Goal: Information Seeking & Learning: Learn about a topic

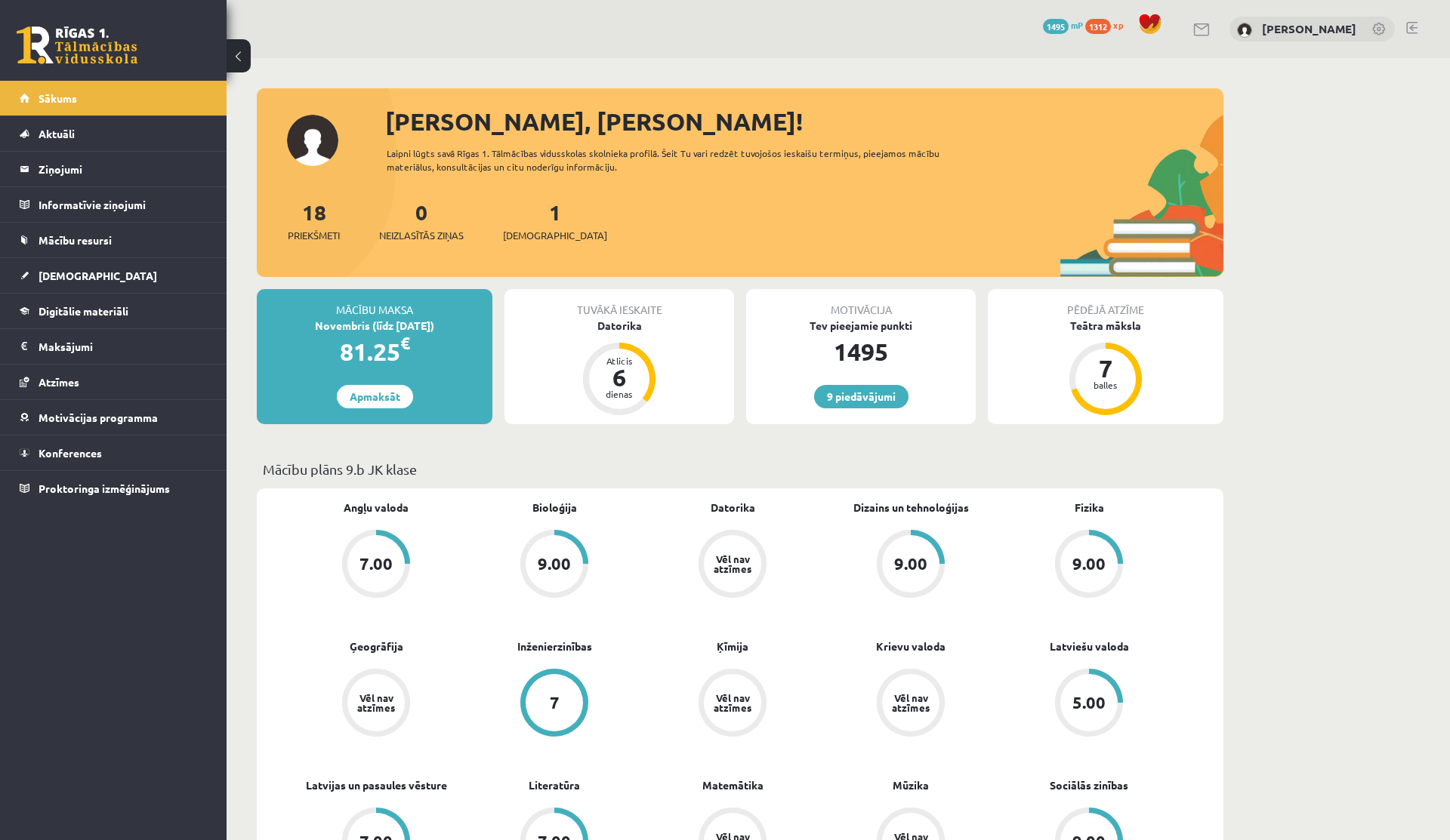
click at [1111, 23] on span "1312" at bounding box center [1098, 26] width 26 height 15
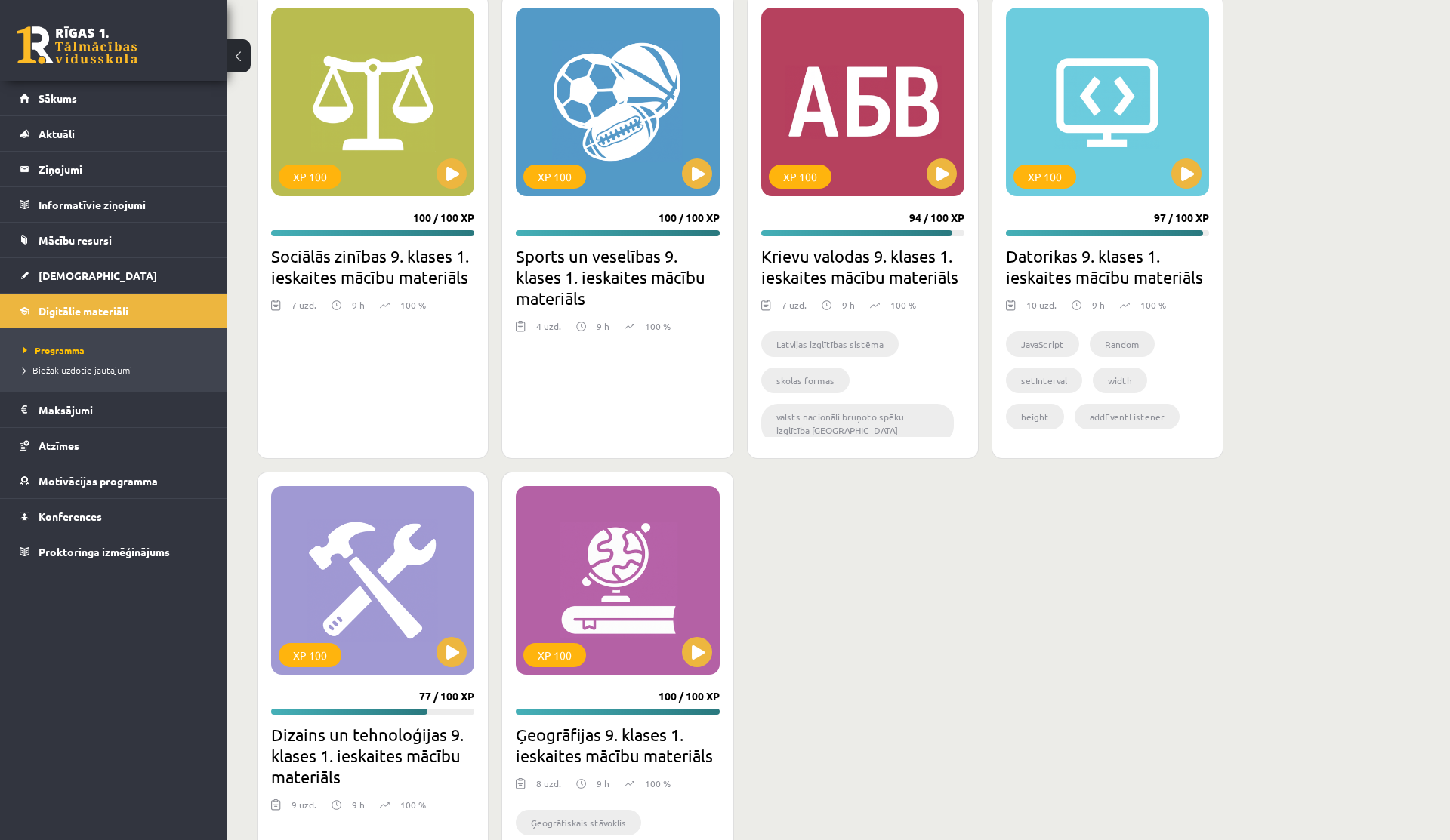
scroll to position [1442, 0]
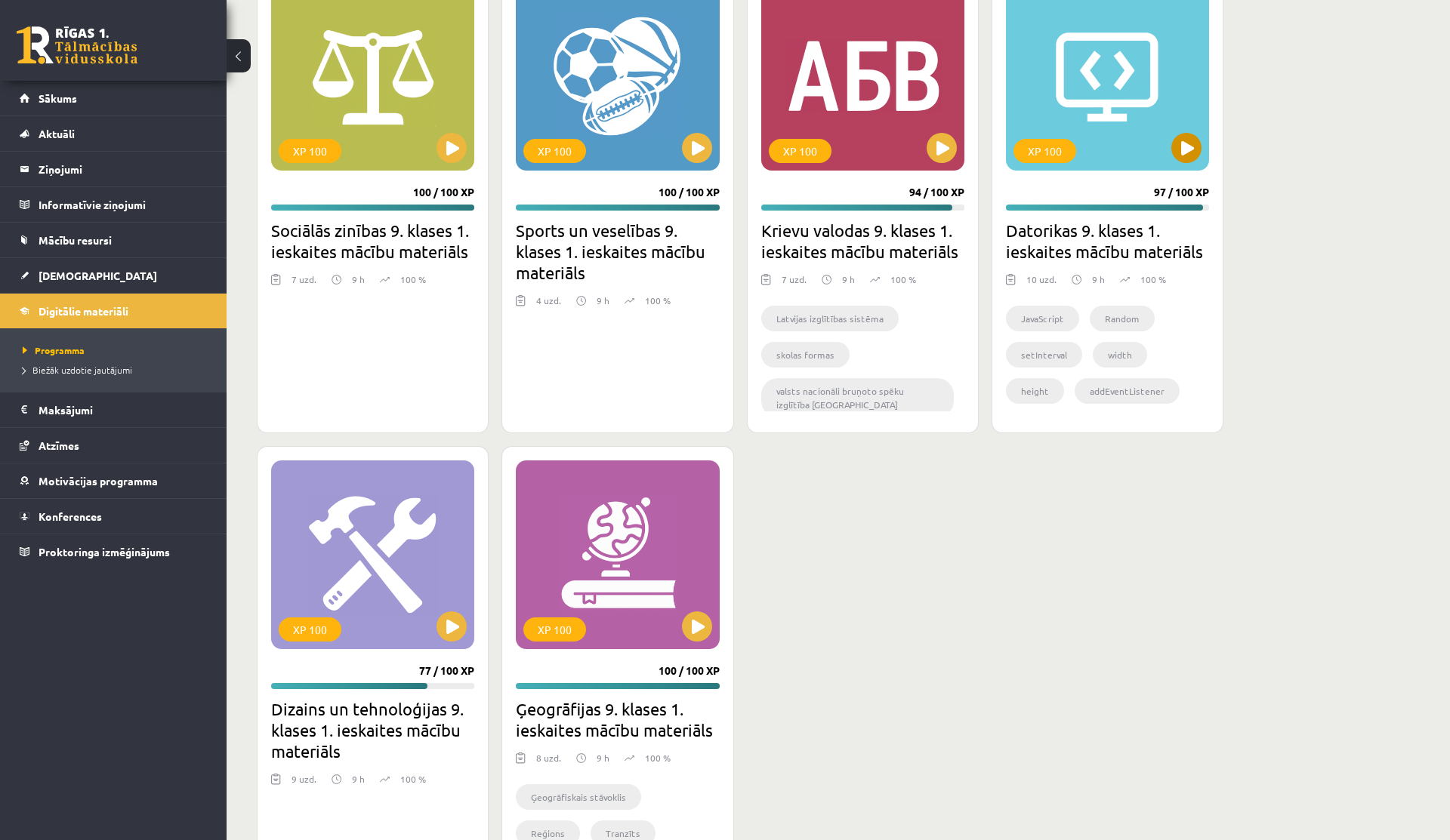
click at [1126, 80] on div "XP 100" at bounding box center [1107, 77] width 203 height 189
click at [1121, 68] on div "XP 100" at bounding box center [1107, 77] width 203 height 189
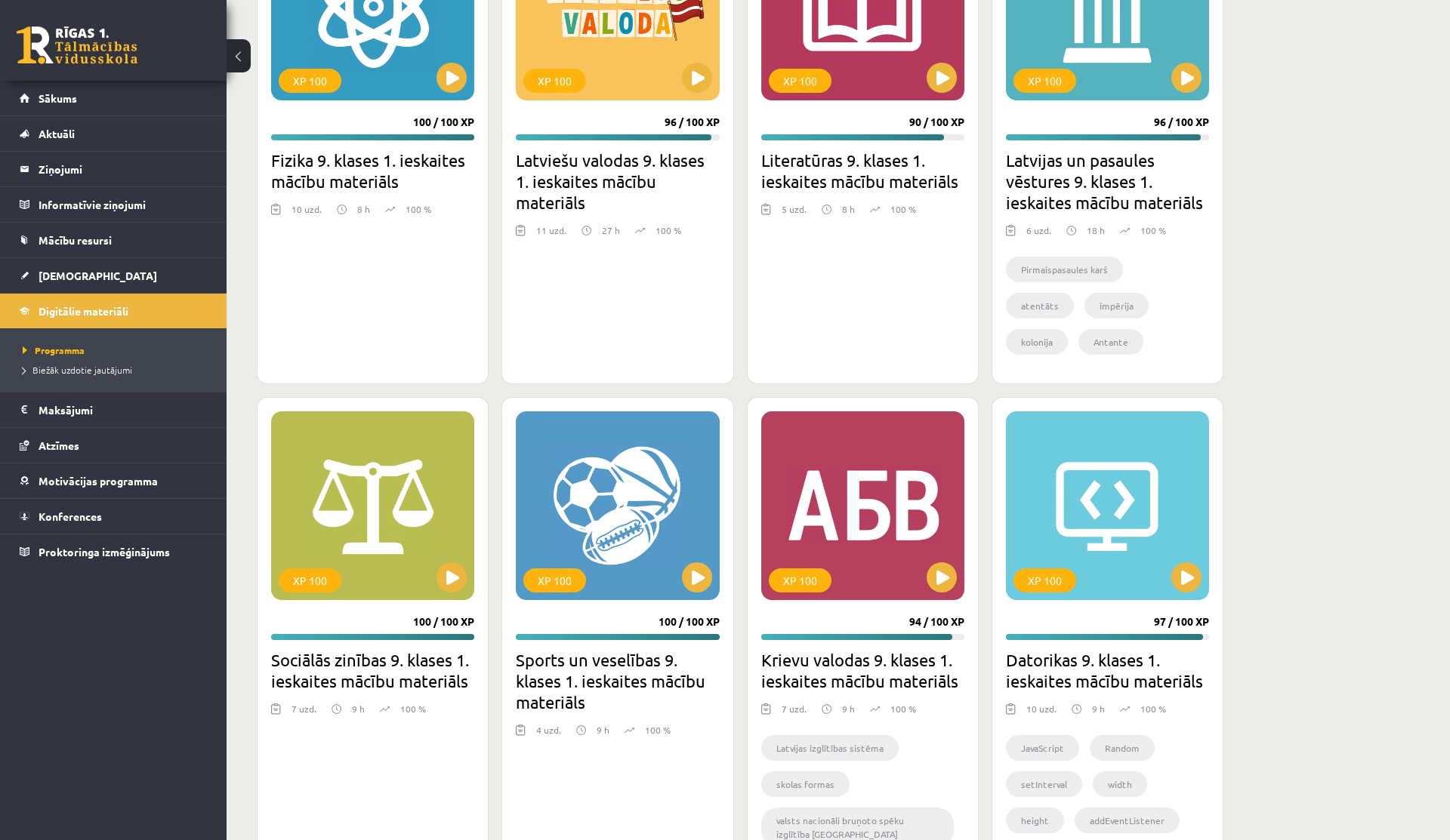
scroll to position [988, 0]
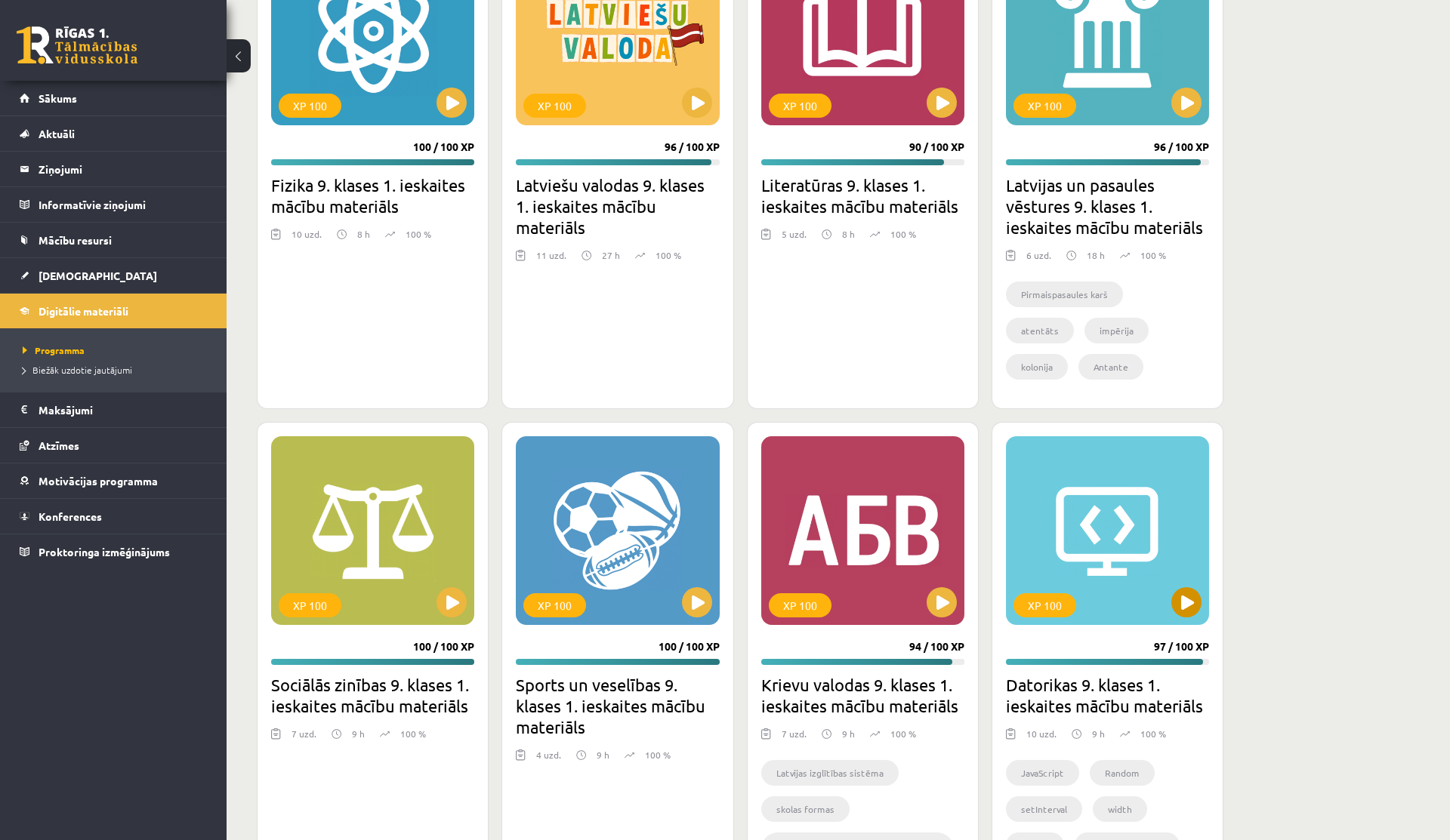
click at [1075, 501] on div "XP 100" at bounding box center [1107, 530] width 203 height 189
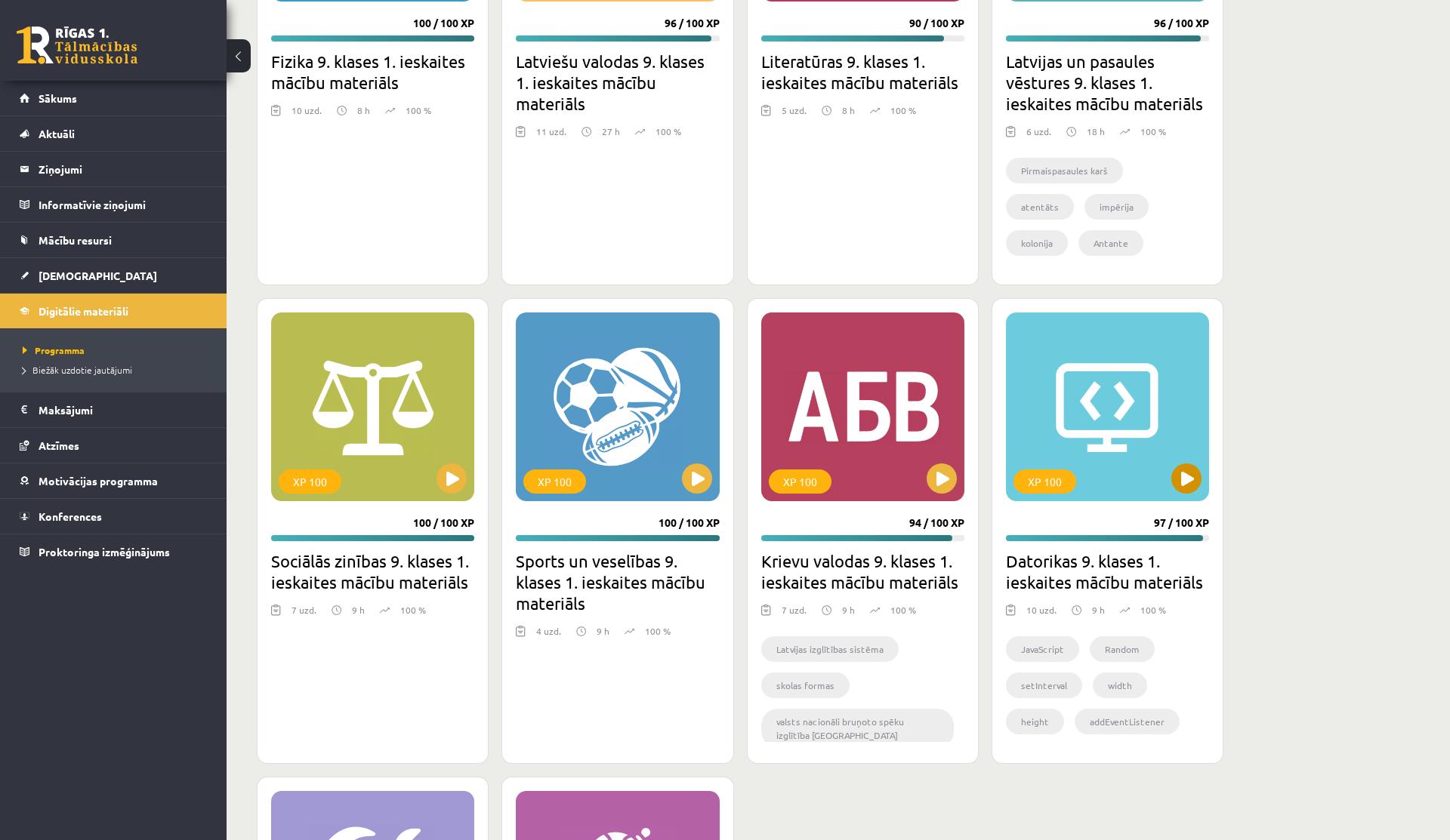
scroll to position [1127, 0]
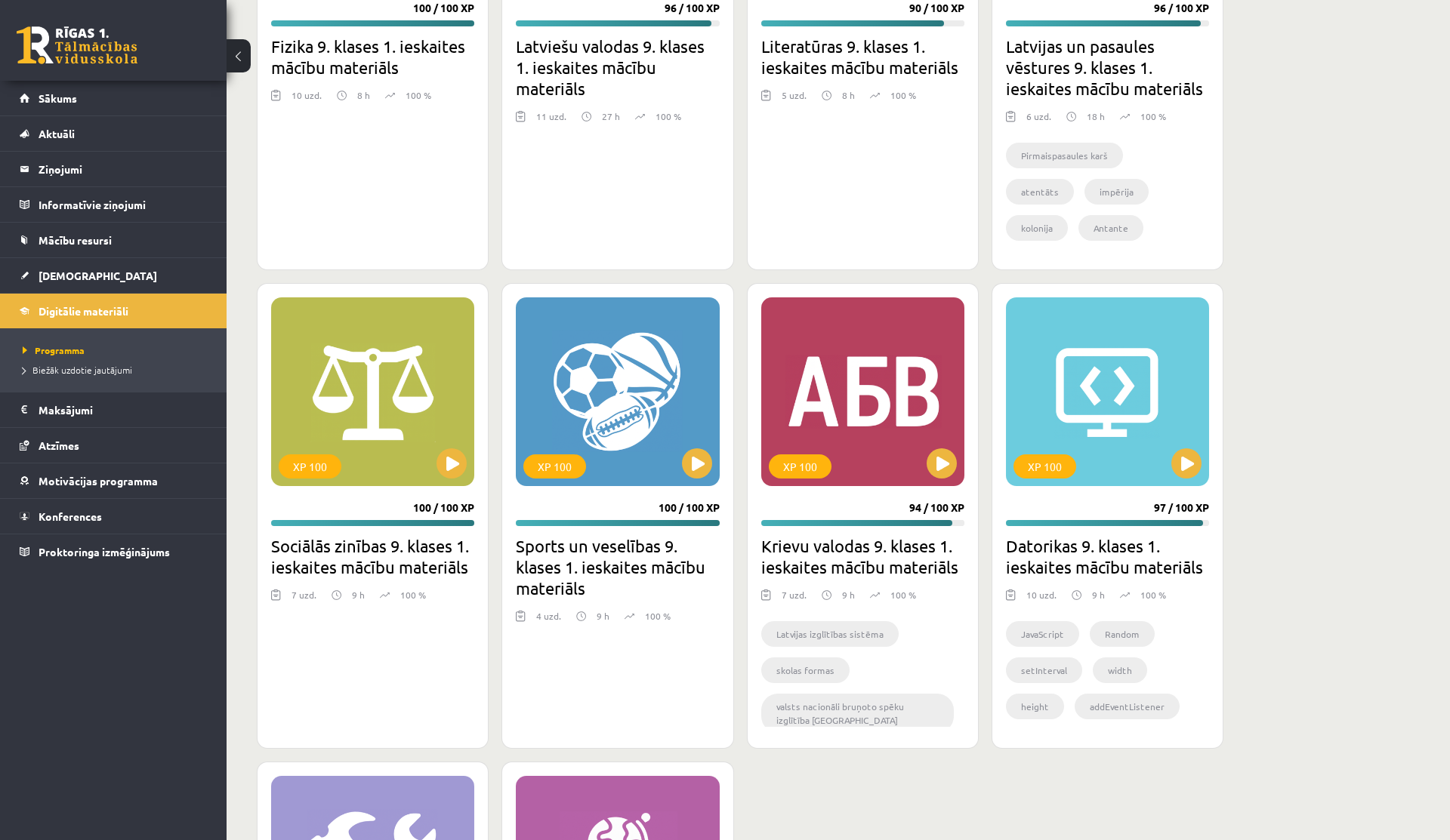
click at [1059, 570] on h2 "Datorikas 9. klases 1. ieskaites mācību materiāls" at bounding box center [1107, 557] width 203 height 43
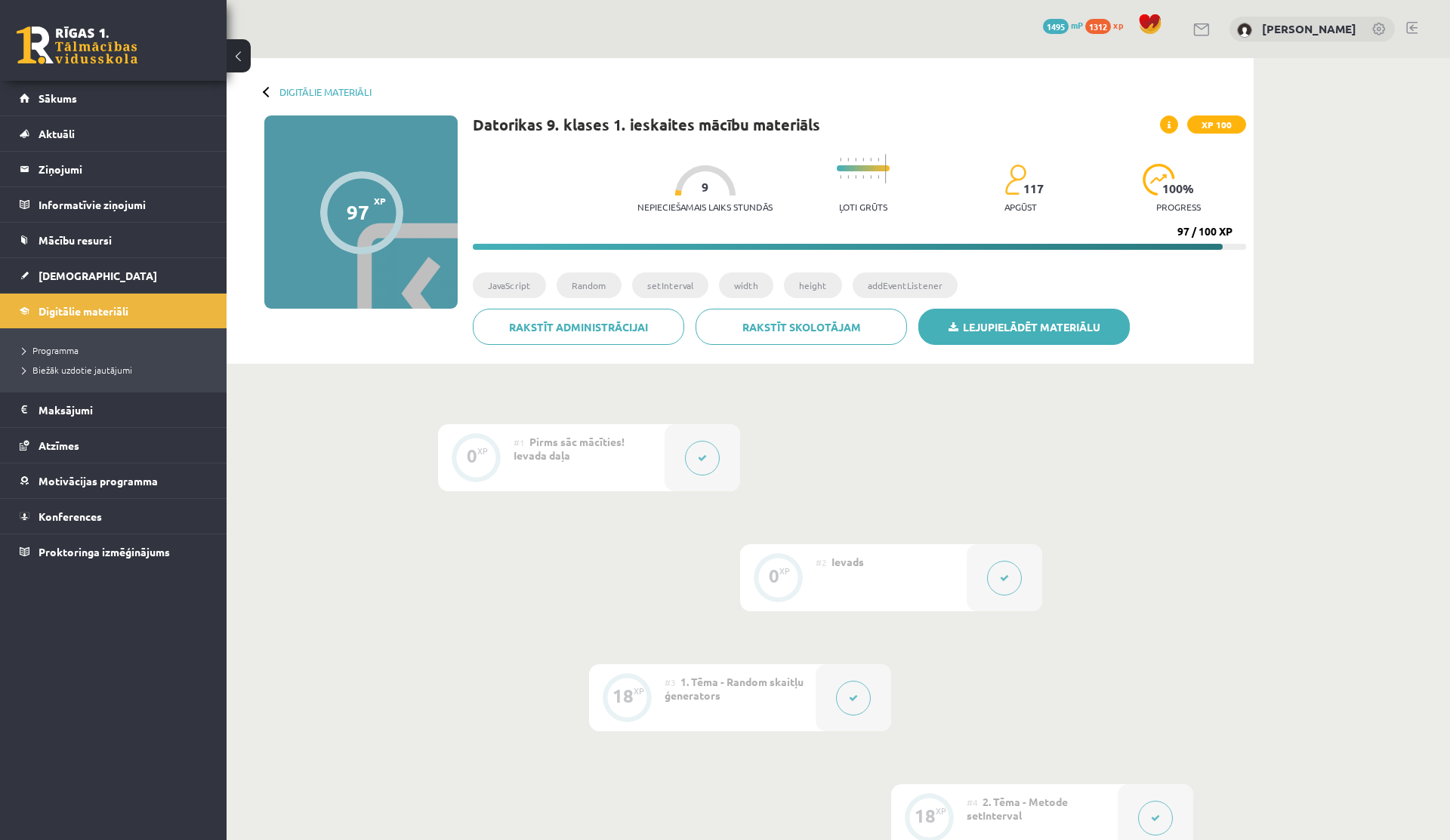
click at [1044, 332] on link "Lejupielādēt materiālu" at bounding box center [1025, 327] width 212 height 36
click at [1302, 31] on link "[PERSON_NAME]" at bounding box center [1309, 28] width 94 height 15
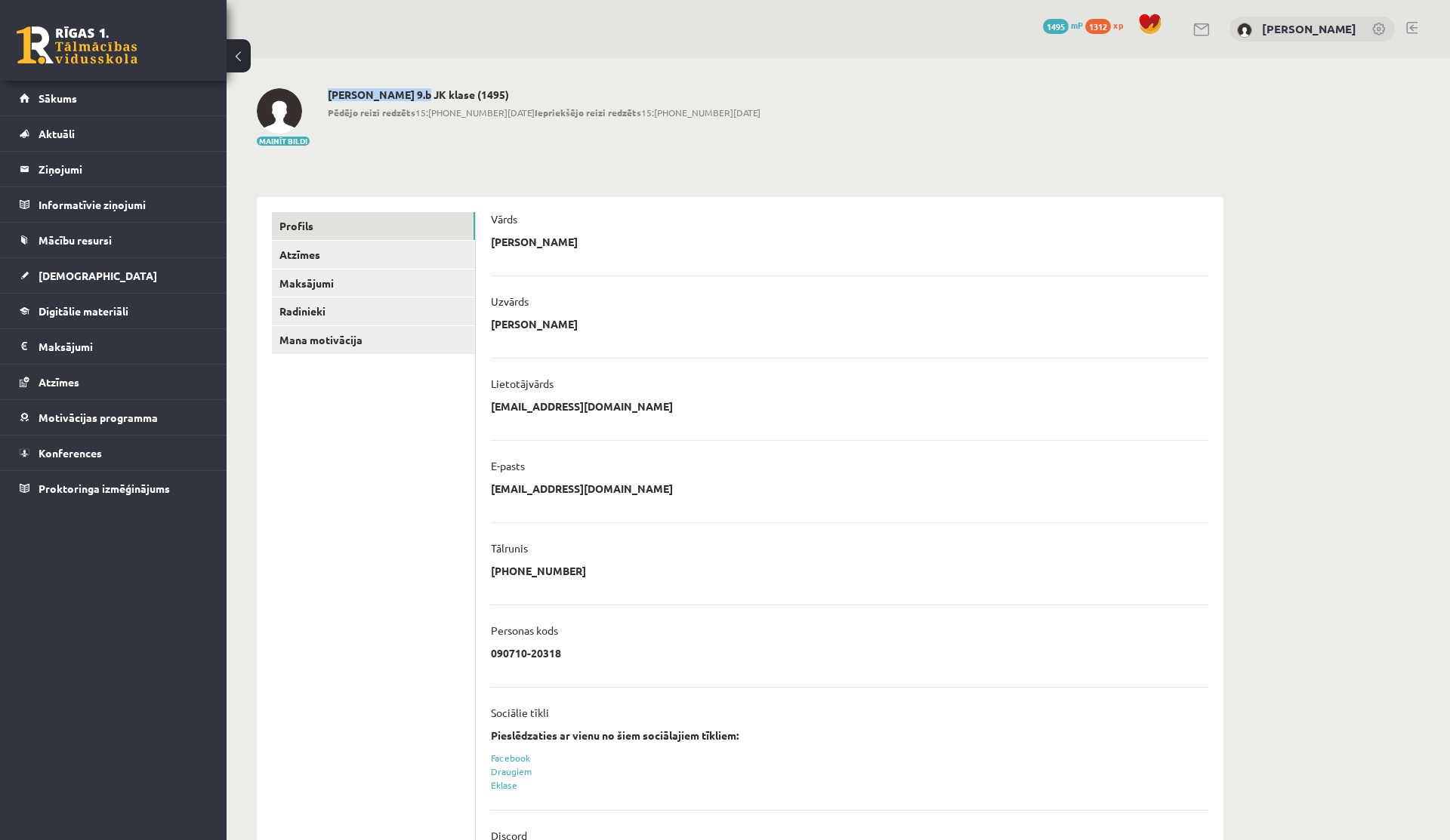
drag, startPoint x: 411, startPoint y: 96, endPoint x: 329, endPoint y: 91, distance: 82.2
click at [330, 90] on h2 "Rūdolfs Masjulis 9.b JK klase (1495)" at bounding box center [544, 94] width 433 height 12
copy h2 "[PERSON_NAME]"
click at [287, 107] on img at bounding box center [279, 110] width 45 height 45
click at [1100, 25] on span "1312" at bounding box center [1098, 26] width 26 height 15
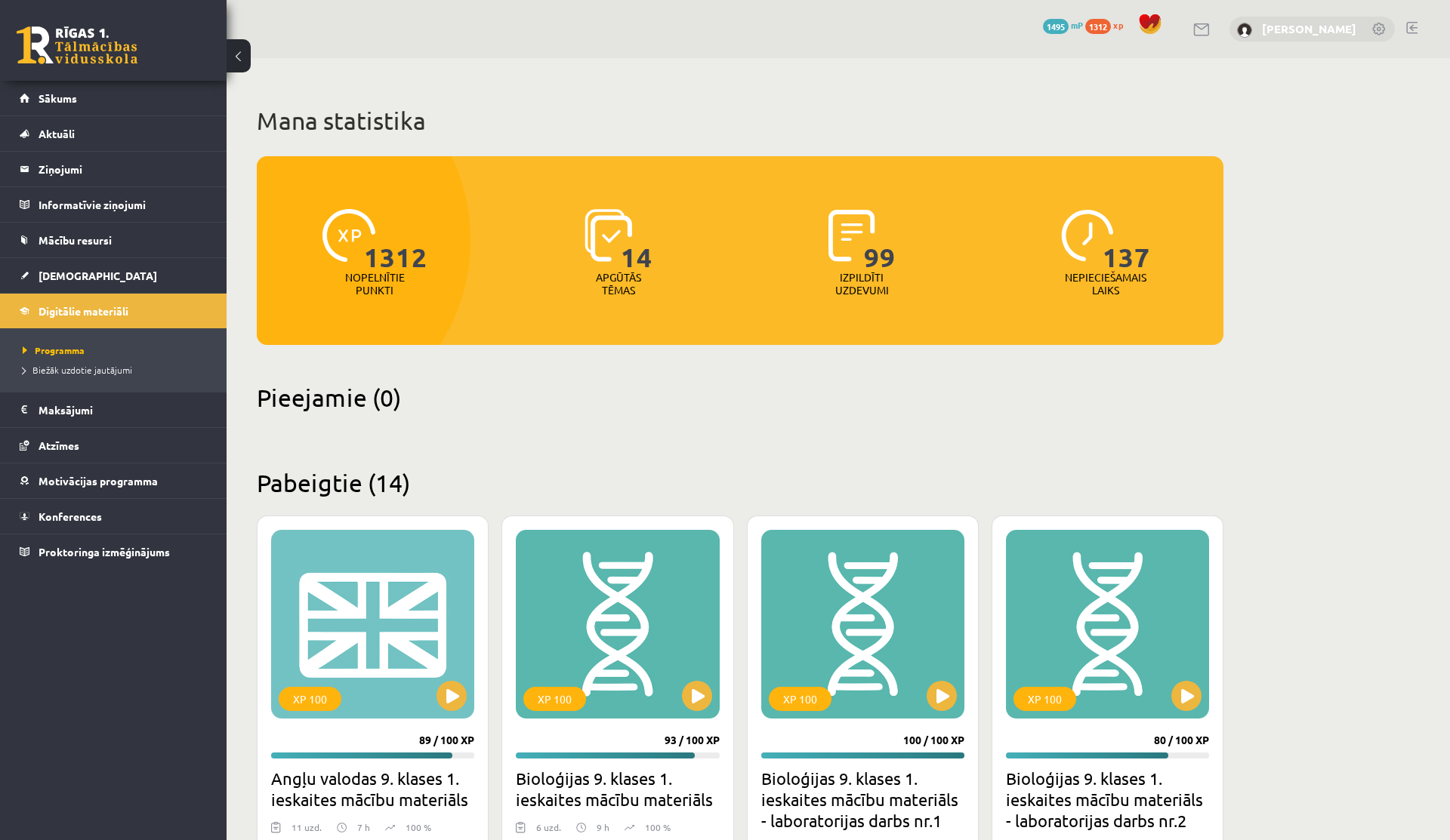
click at [1271, 22] on link "[PERSON_NAME]" at bounding box center [1309, 28] width 94 height 15
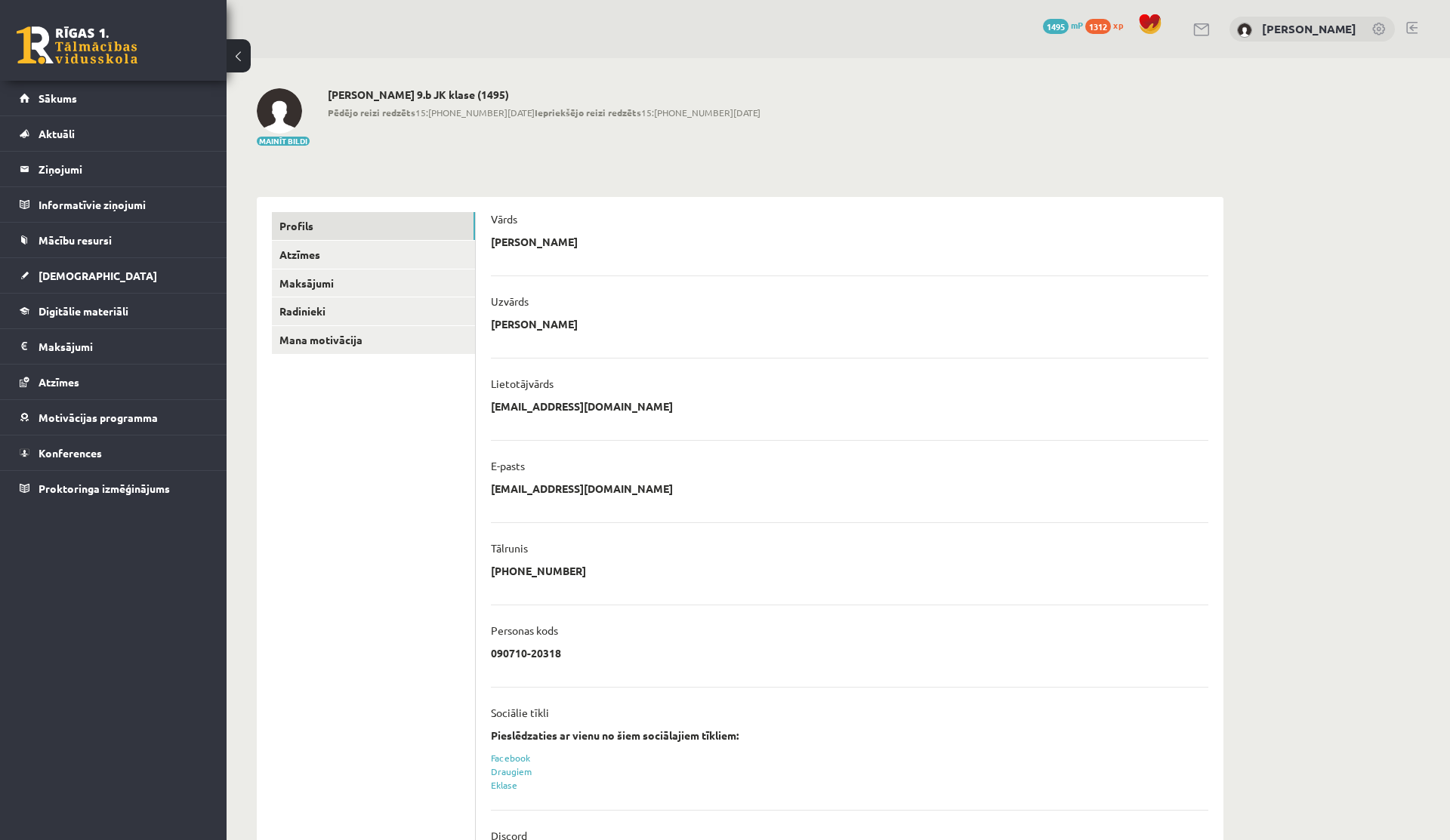
drag, startPoint x: 581, startPoint y: 650, endPoint x: 483, endPoint y: 652, distance: 98.0
click at [483, 651] on div "**********" at bounding box center [850, 538] width 748 height 683
copy p "090710-20318"
